Goal: Task Accomplishment & Management: Use online tool/utility

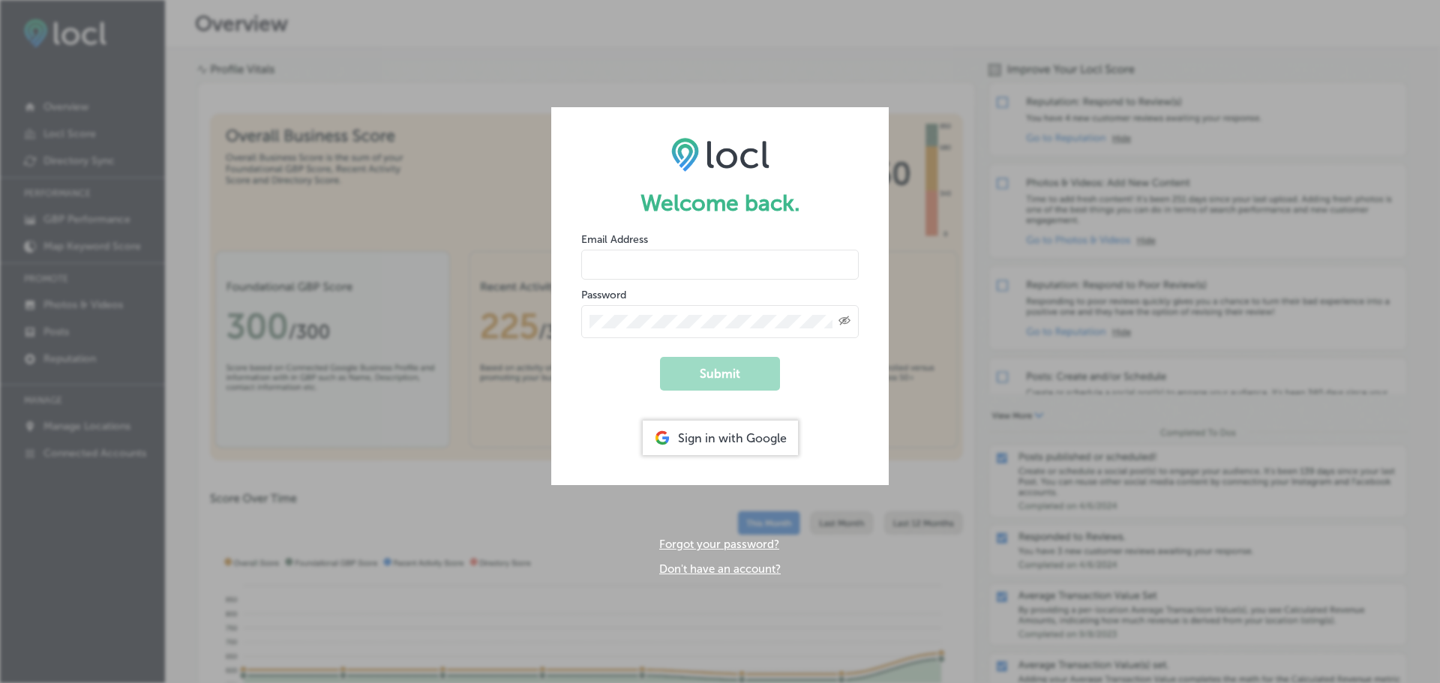
click at [679, 241] on div "Email Address" at bounding box center [719, 256] width 277 height 48
click at [685, 265] on input "email" at bounding box center [719, 265] width 277 height 30
type input "[EMAIL_ADDRESS][DOMAIN_NAME]"
click at [706, 370] on button "Submit" at bounding box center [720, 374] width 120 height 34
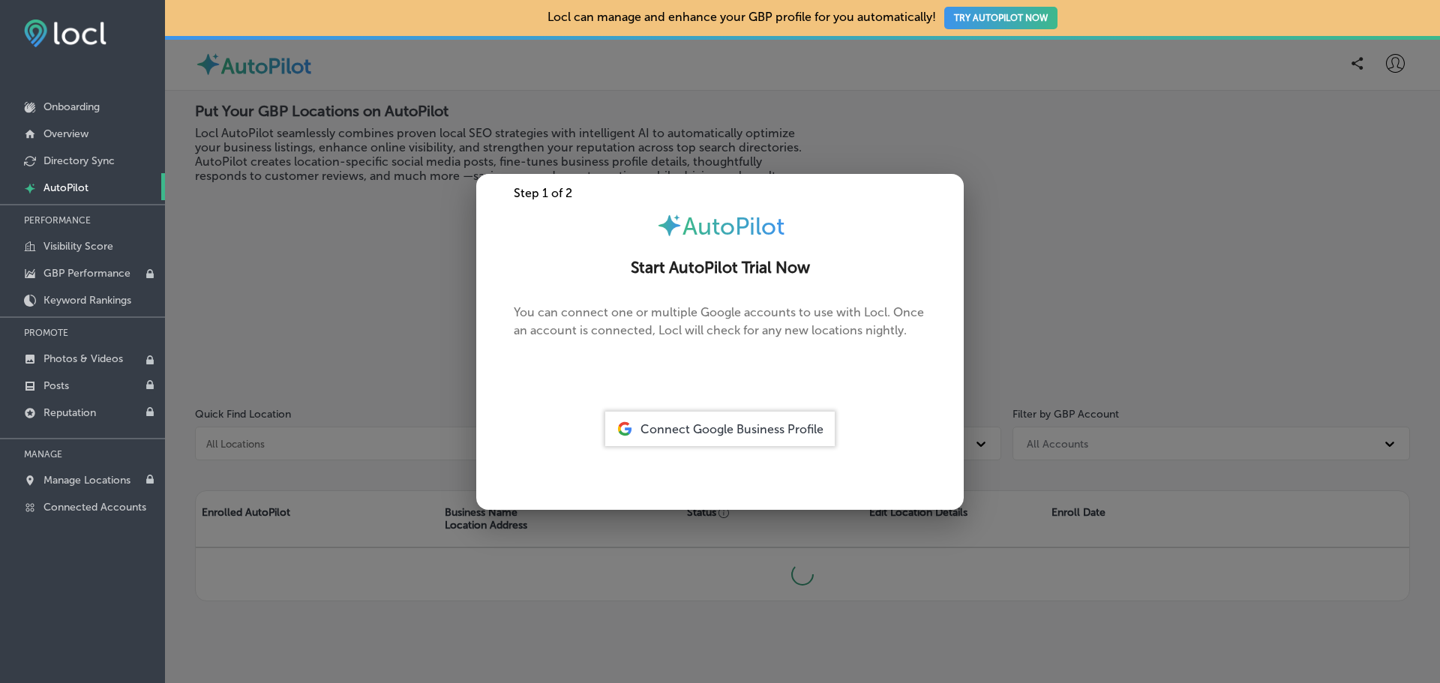
click at [402, 160] on div at bounding box center [720, 341] width 1440 height 683
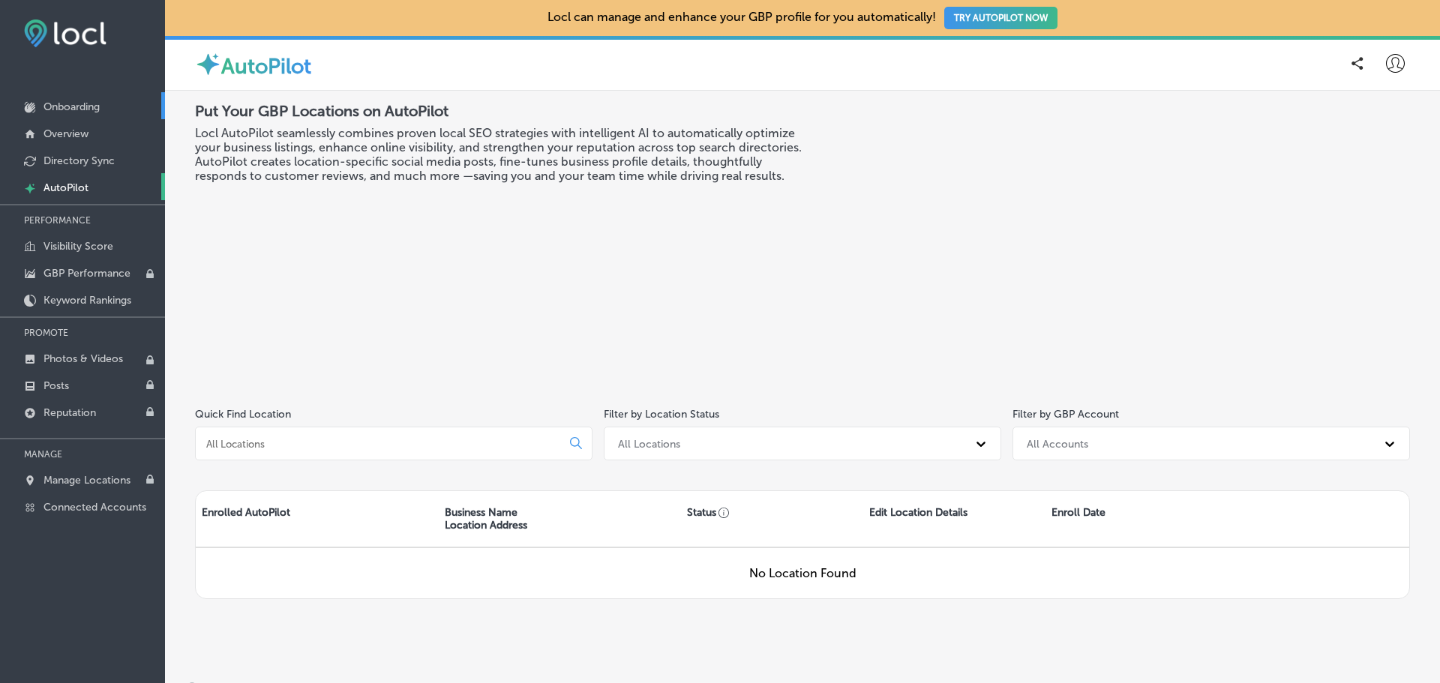
click at [82, 104] on p "Onboarding" at bounding box center [71, 106] width 56 height 13
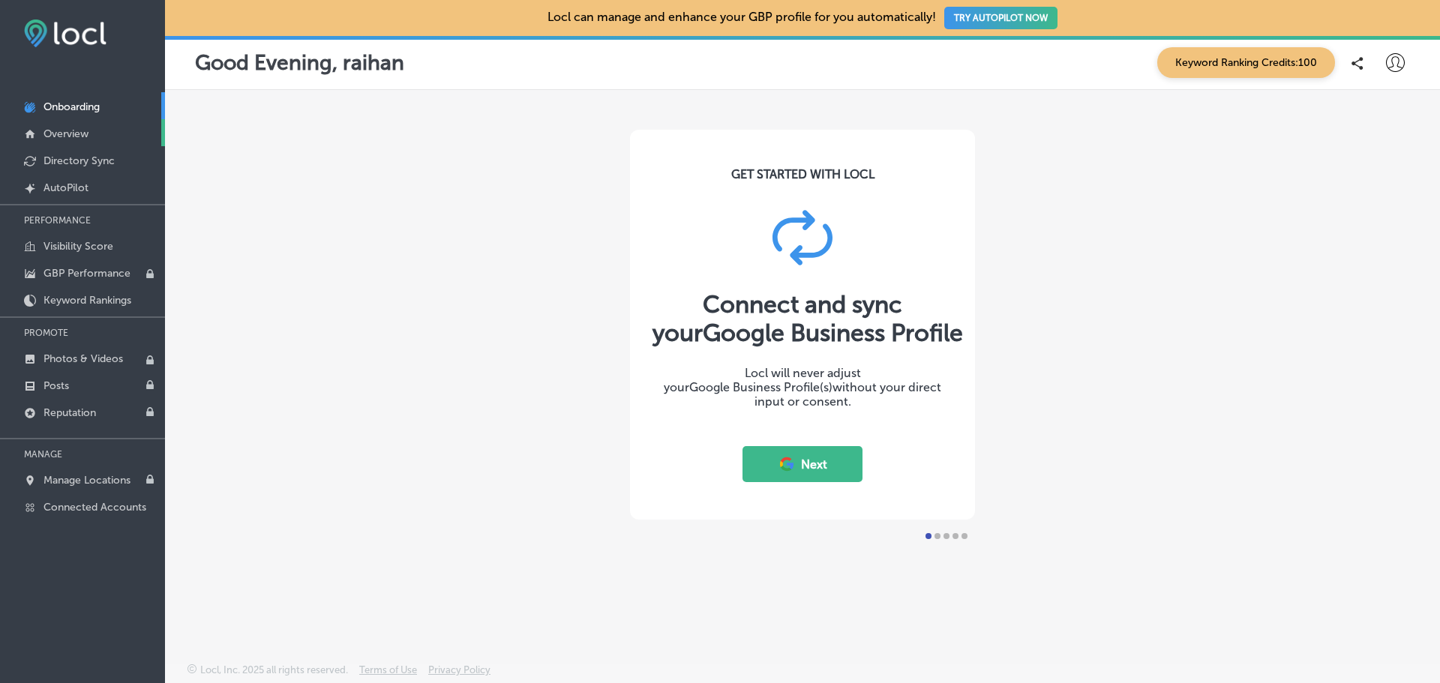
click at [78, 139] on p "Overview" at bounding box center [65, 133] width 45 height 13
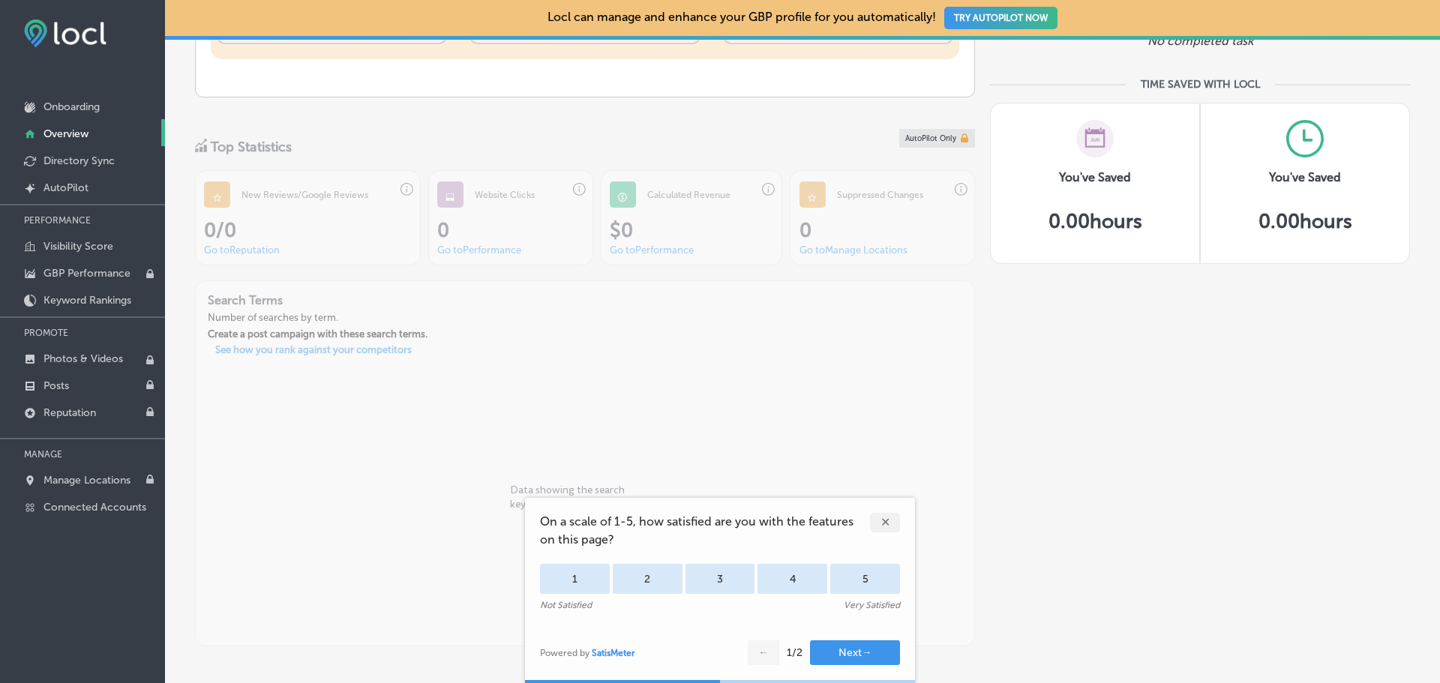
scroll to position [688, 0]
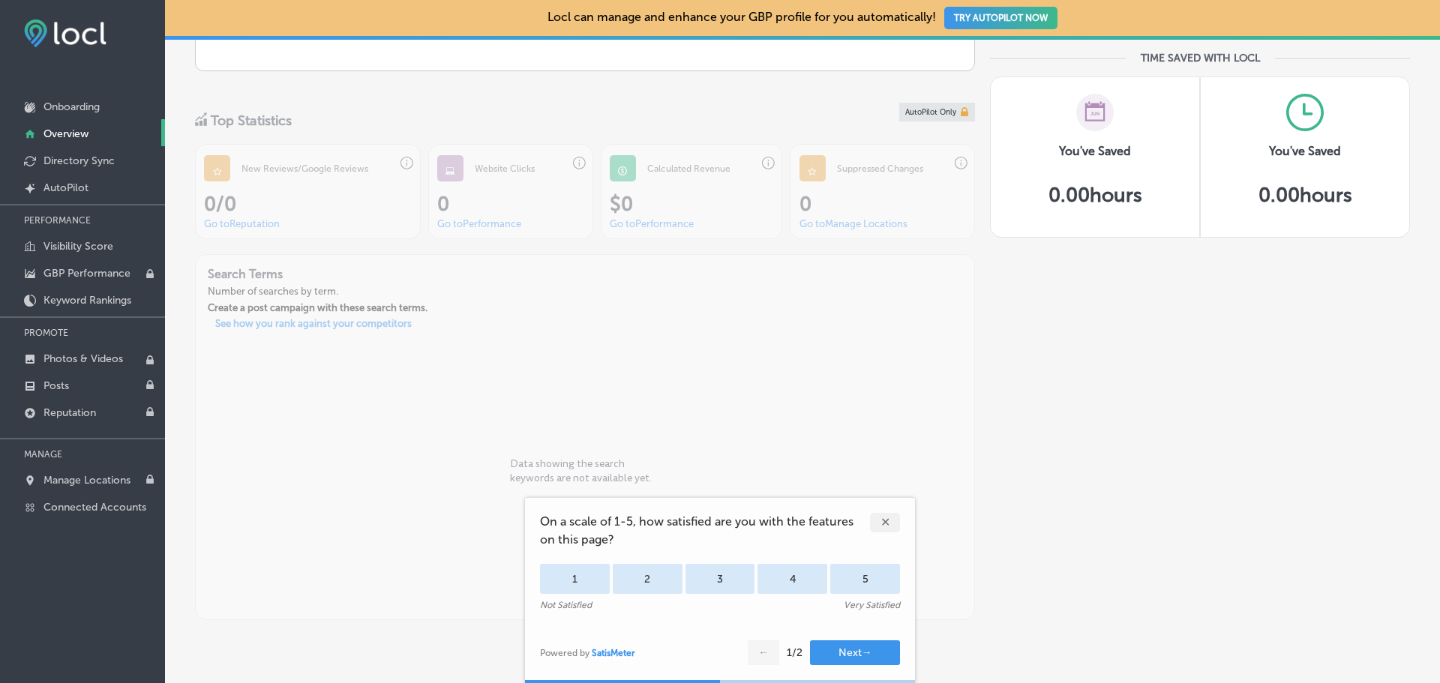
click at [894, 523] on div "✕" at bounding box center [885, 522] width 30 height 19
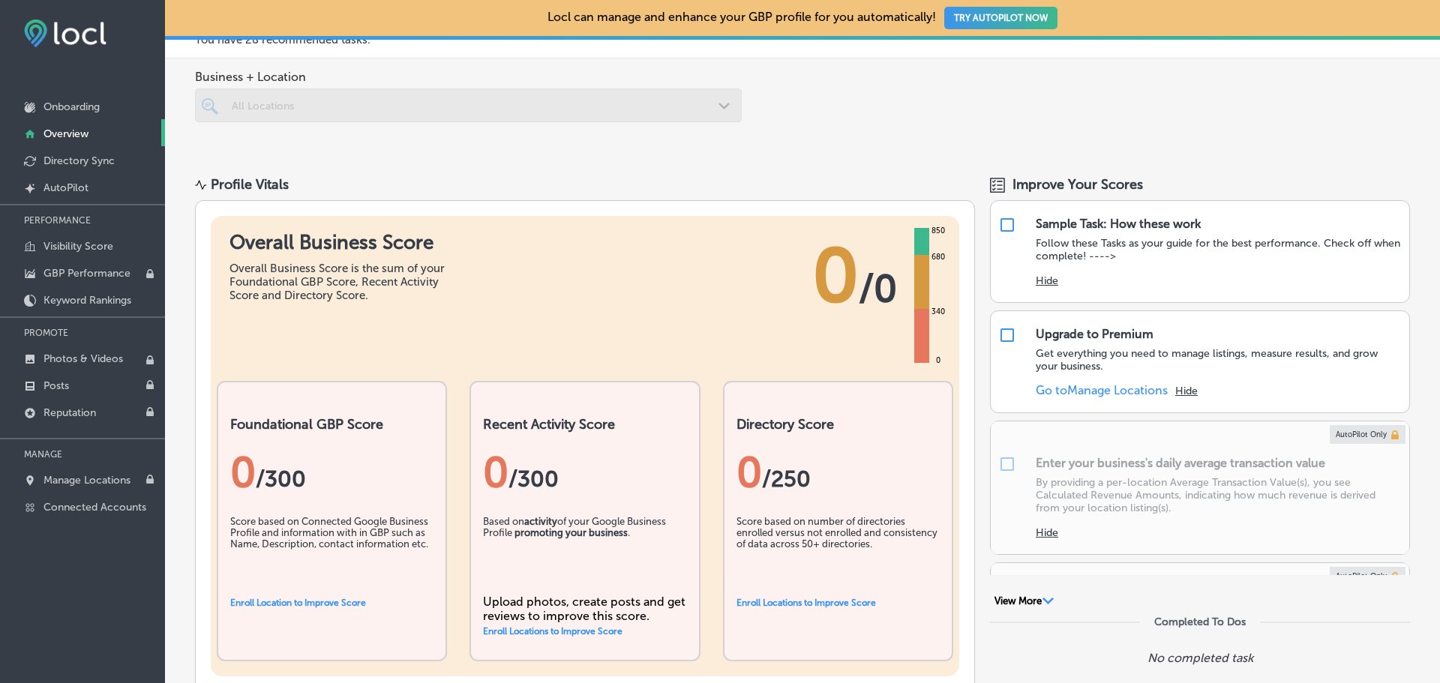
scroll to position [0, 0]
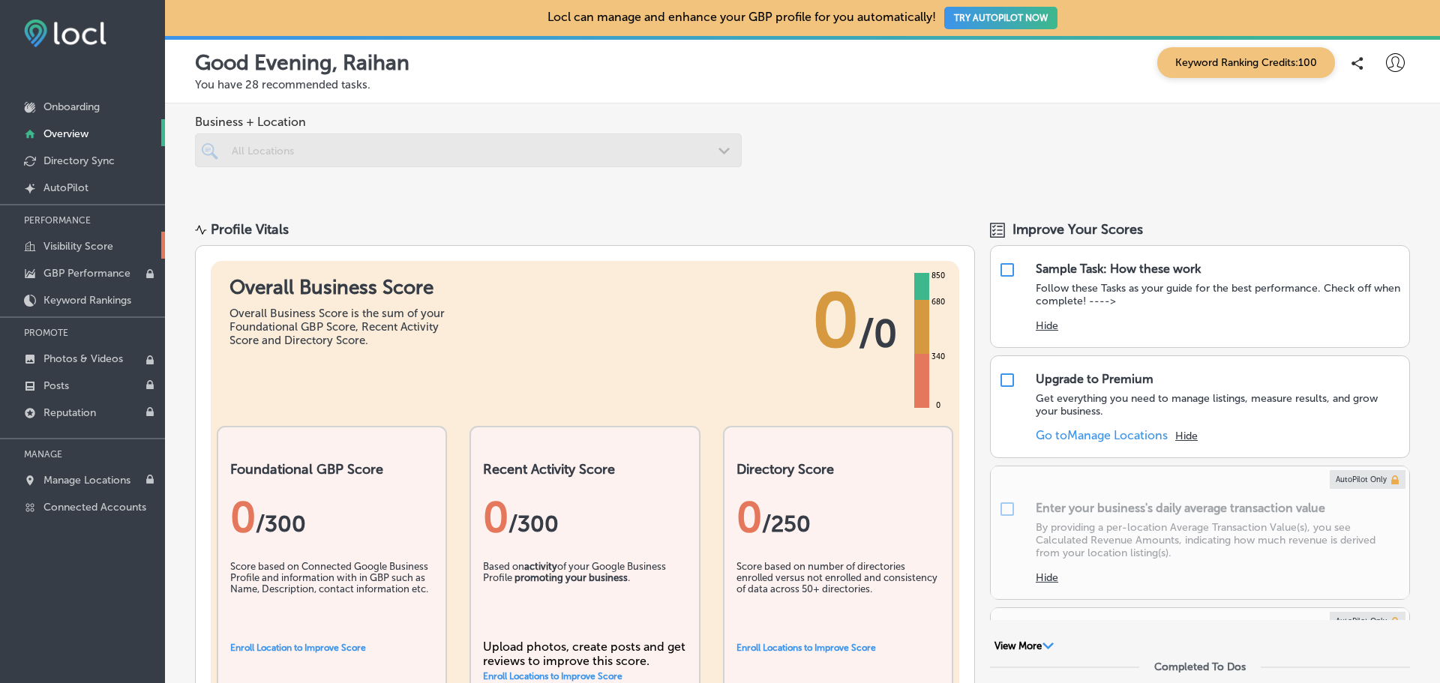
click at [103, 245] on p "Visibility Score" at bounding box center [78, 246] width 70 height 13
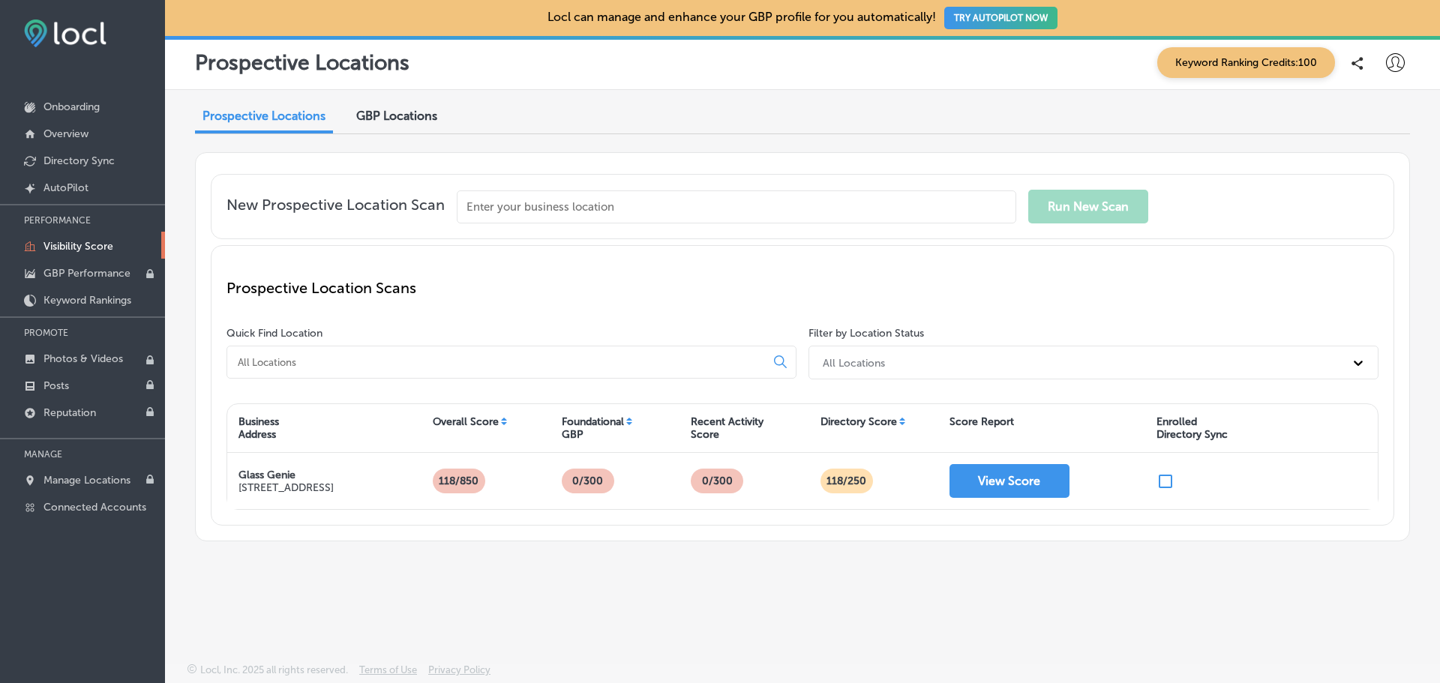
click at [649, 200] on input "text" at bounding box center [736, 206] width 559 height 33
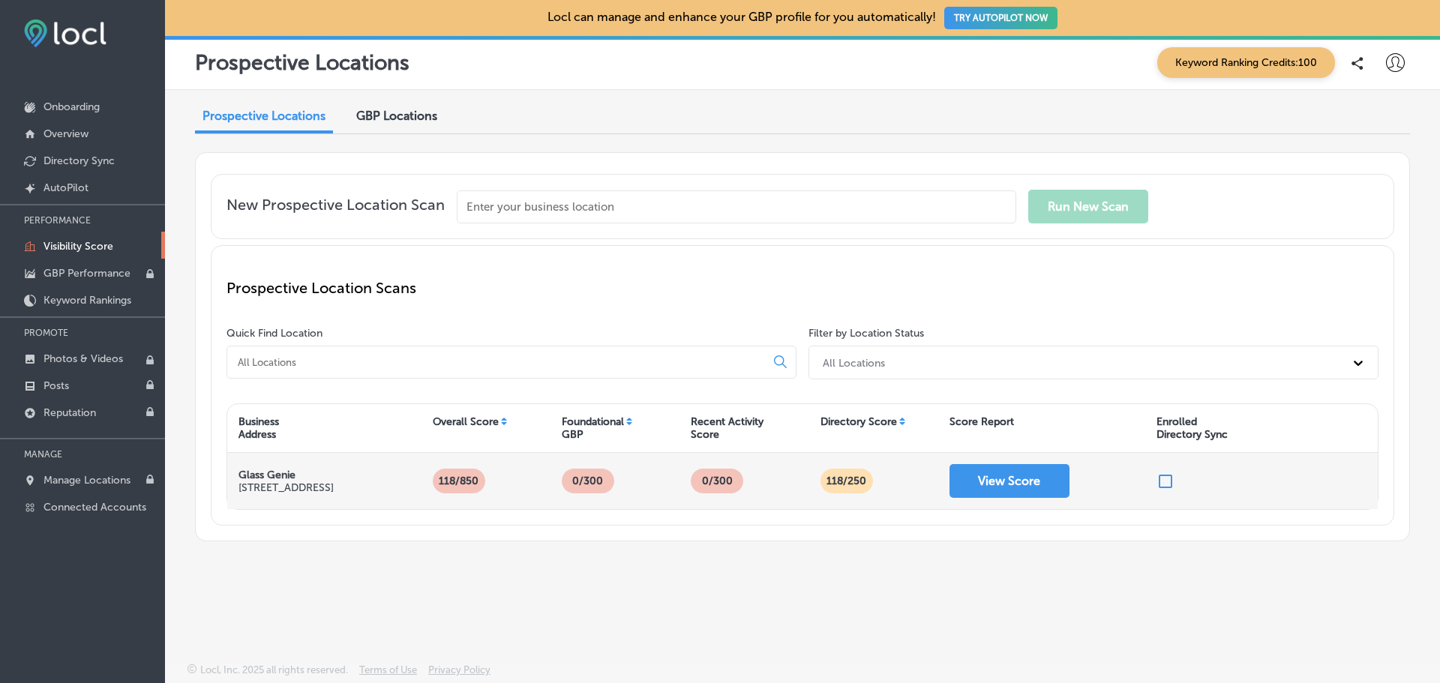
click at [264, 481] on p "[STREET_ADDRESS]" at bounding box center [285, 487] width 95 height 13
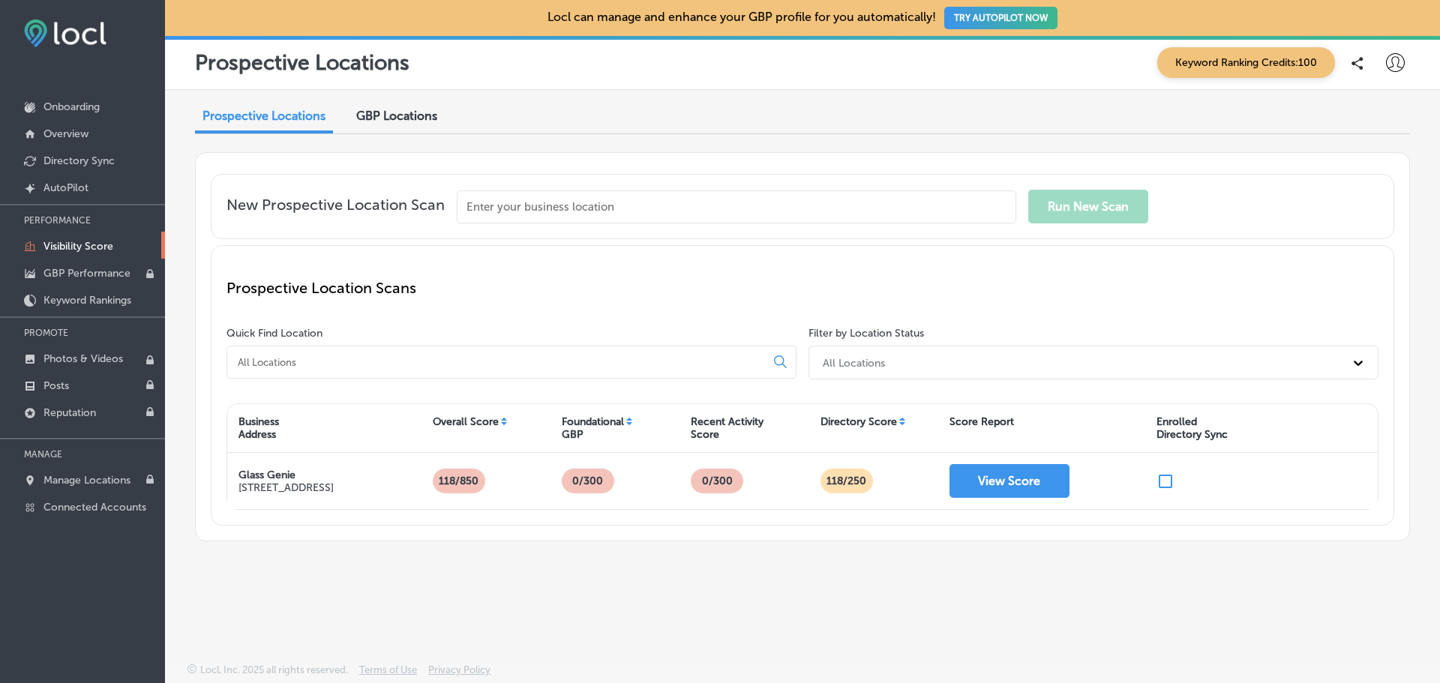
click at [533, 208] on input "text" at bounding box center [736, 206] width 559 height 33
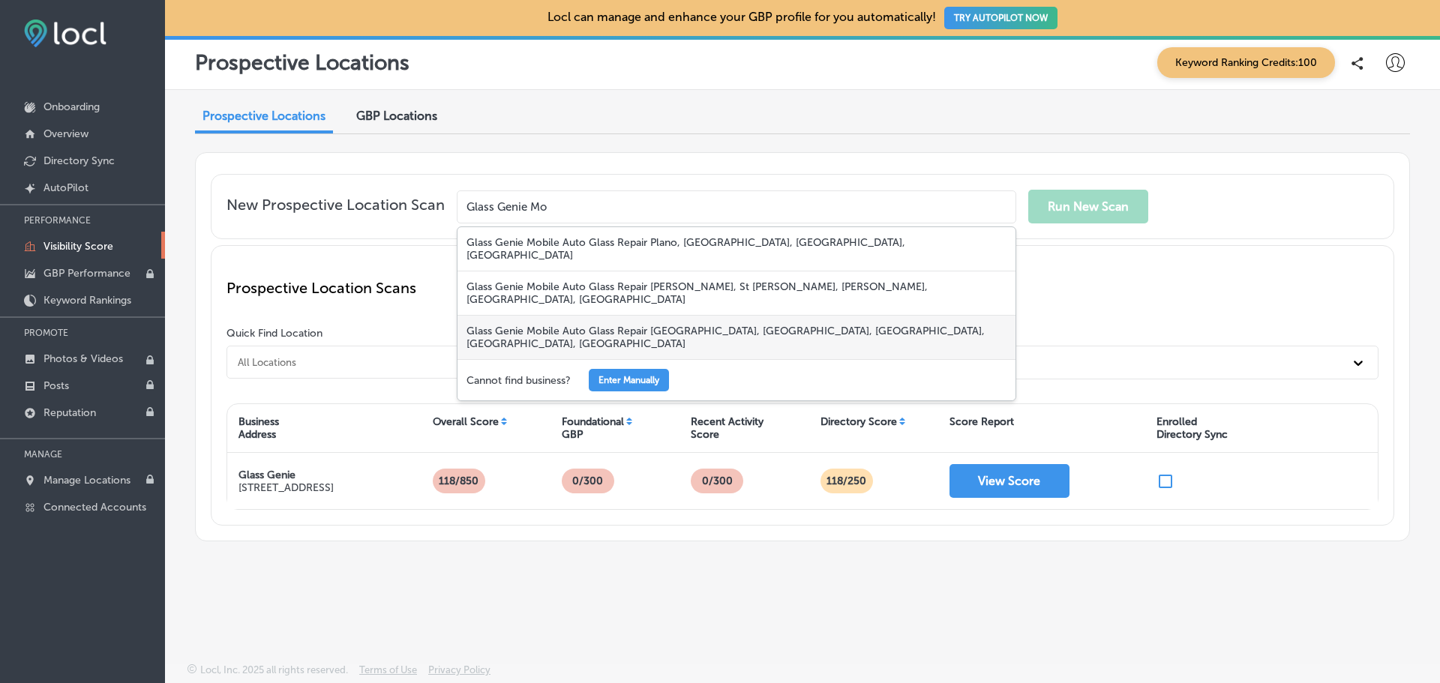
click at [664, 316] on div "Glass Genie Mobile Auto Glass Repair [GEOGRAPHIC_DATA], [GEOGRAPHIC_DATA], [GEO…" at bounding box center [736, 337] width 558 height 43
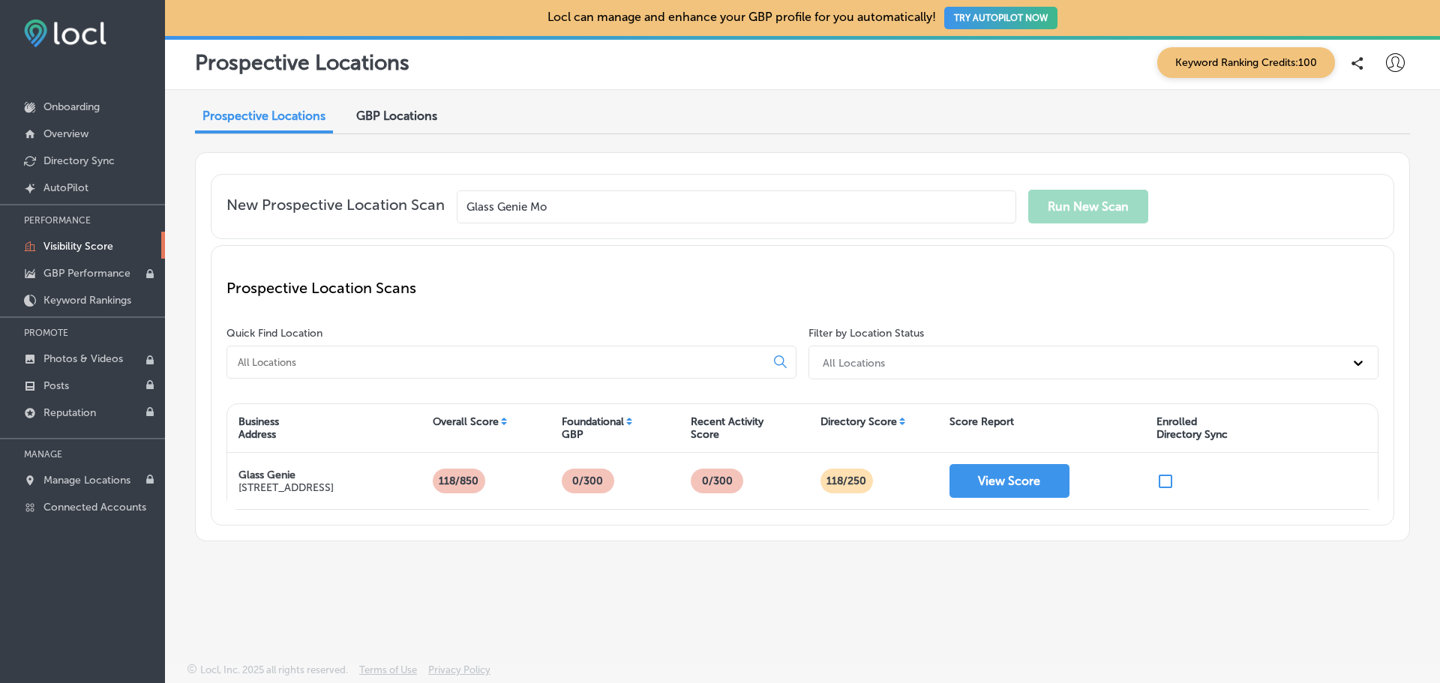
type input "Glass Genie Mobile Auto Glass Repair [GEOGRAPHIC_DATA], [GEOGRAPHIC_DATA], [GEO…"
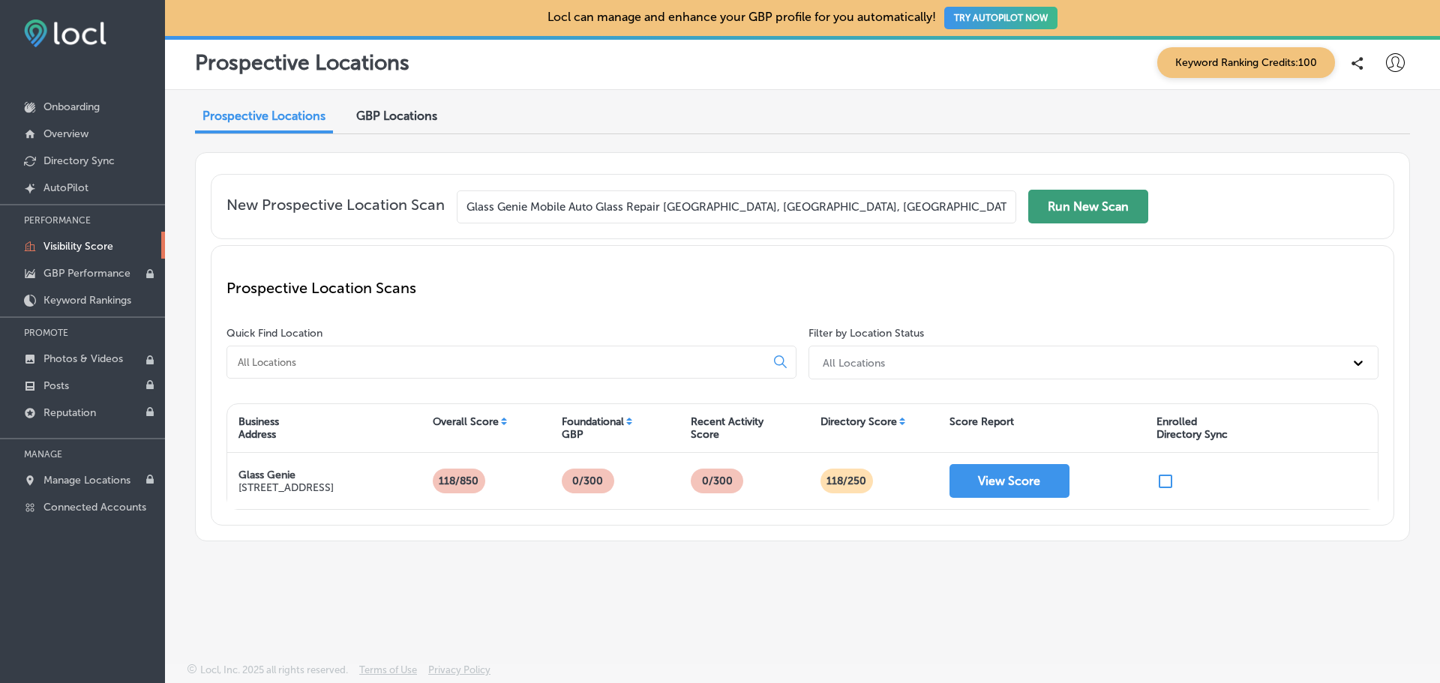
click at [1086, 202] on button "Run New Scan" at bounding box center [1088, 207] width 120 height 34
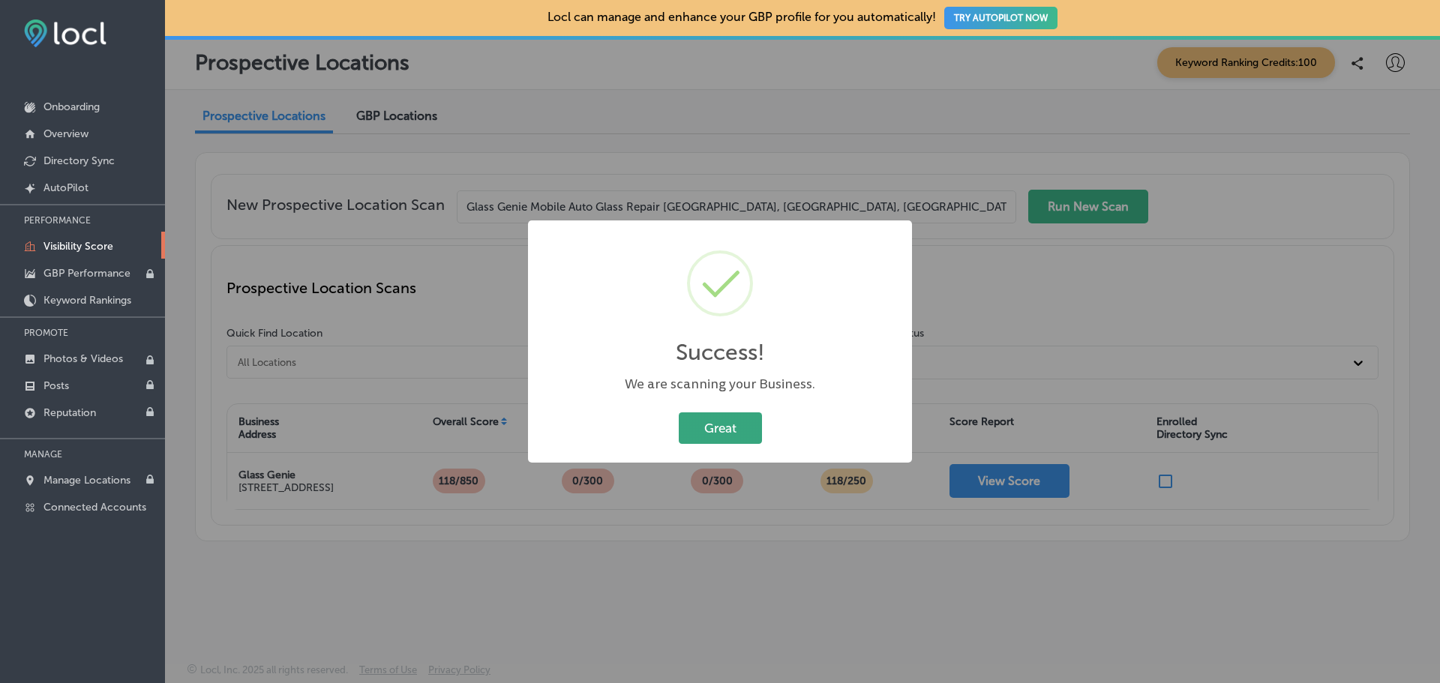
click at [715, 424] on button "Great" at bounding box center [720, 427] width 83 height 31
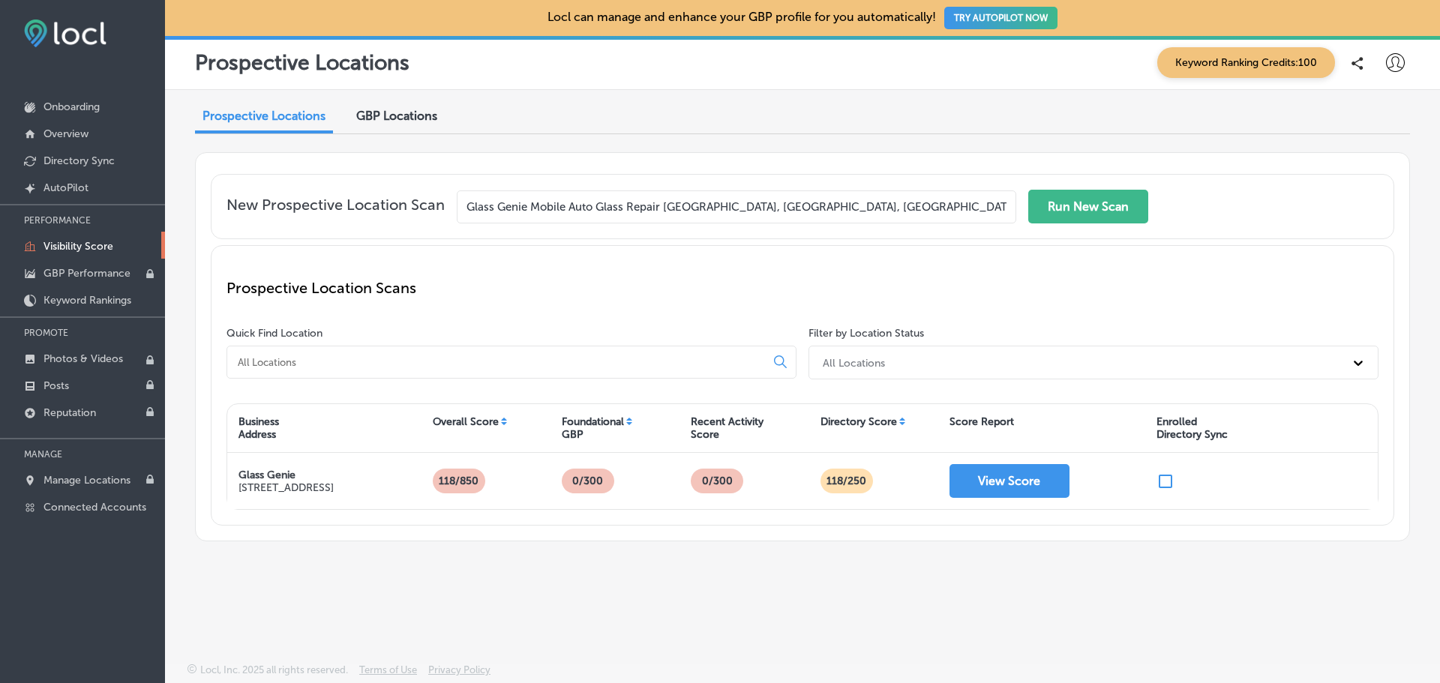
click at [357, 366] on input at bounding box center [499, 361] width 526 height 13
click at [94, 111] on p "Onboarding" at bounding box center [71, 106] width 56 height 13
